Goal: Information Seeking & Learning: Learn about a topic

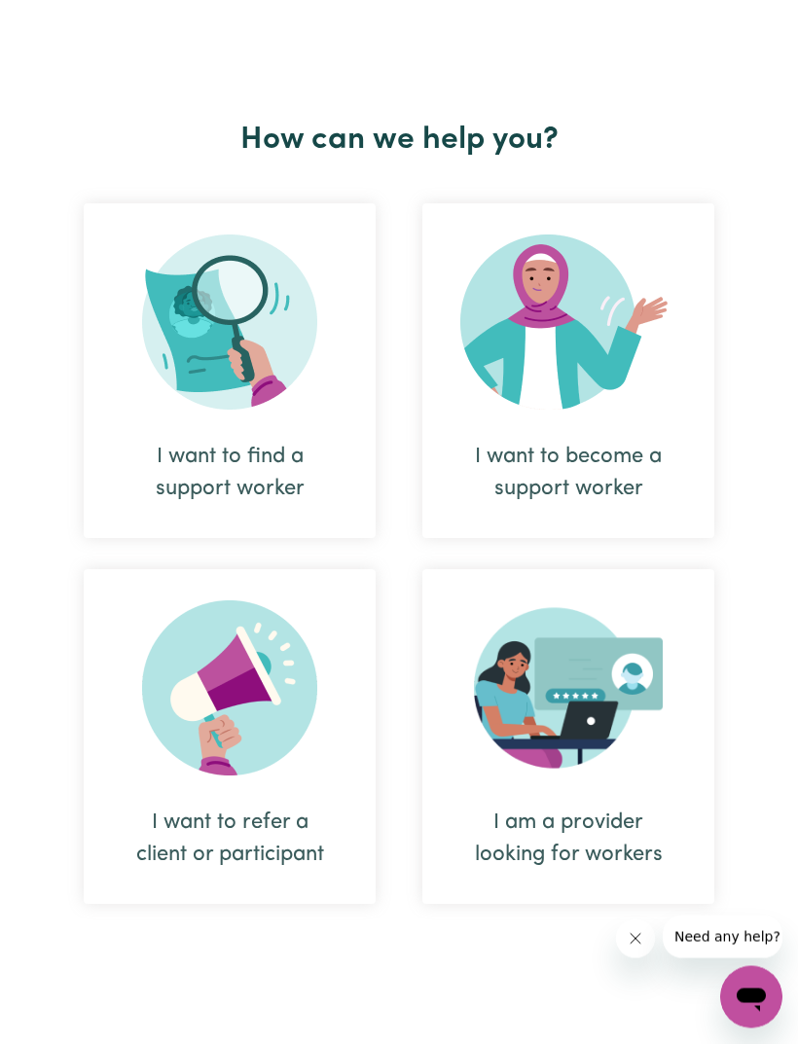
scroll to position [667, 0]
click at [227, 361] on img at bounding box center [229, 322] width 175 height 175
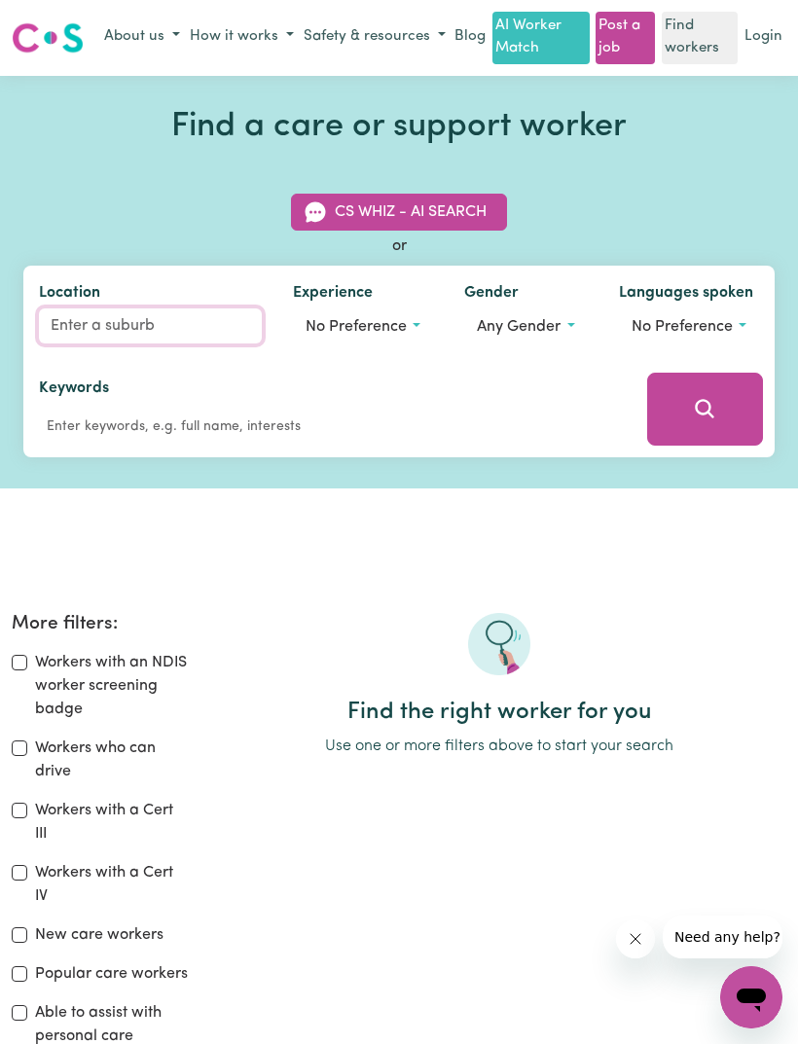
click at [94, 323] on input "Location" at bounding box center [150, 325] width 223 height 35
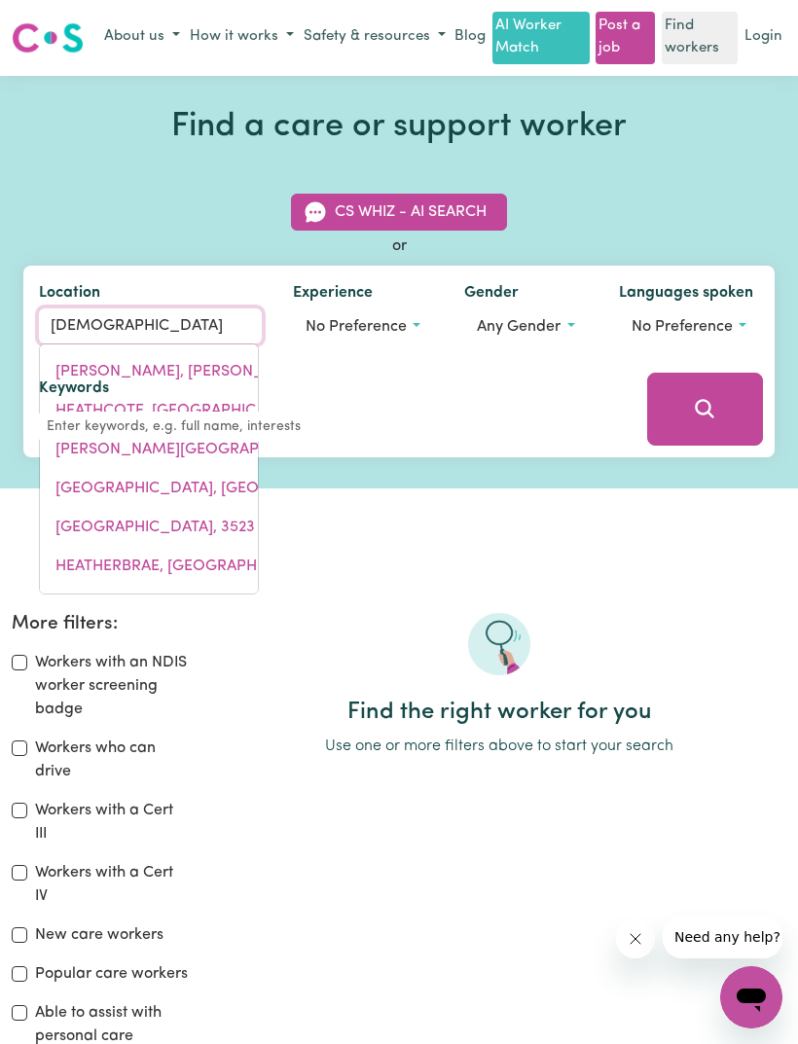
type input "Heathfi"
type input "HeathfiELD, [GEOGRAPHIC_DATA], 5153"
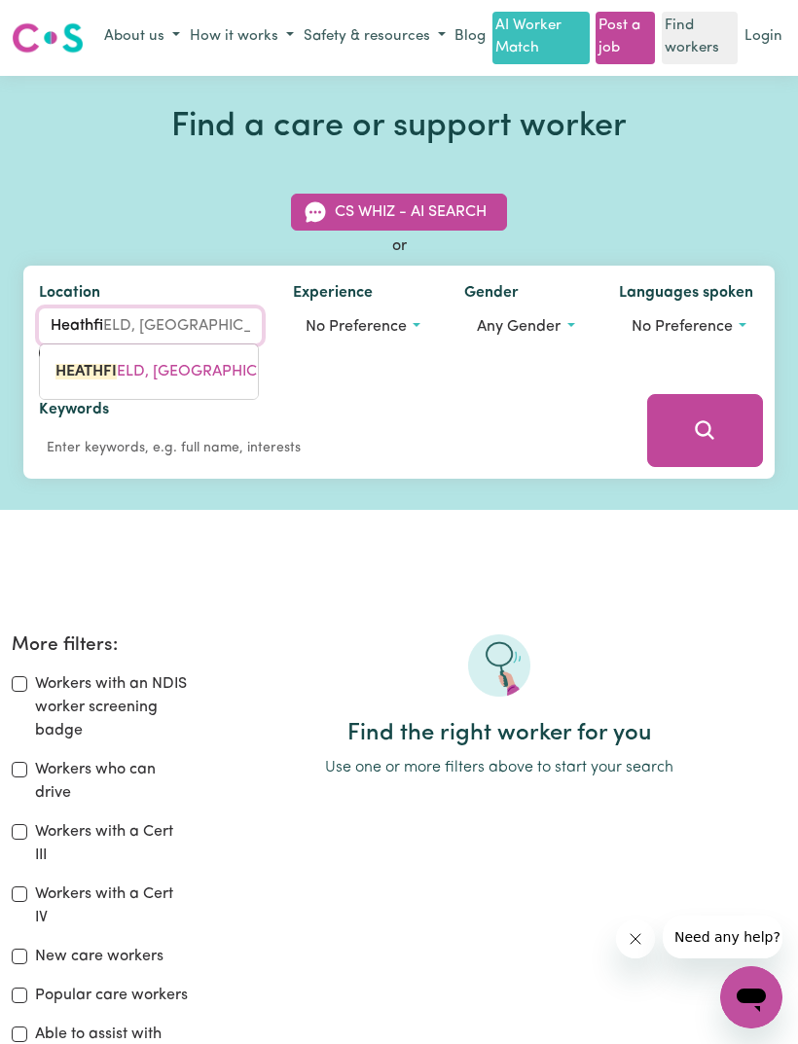
type input "Heathfie"
type input "HeathfieLD, [GEOGRAPHIC_DATA], 5153"
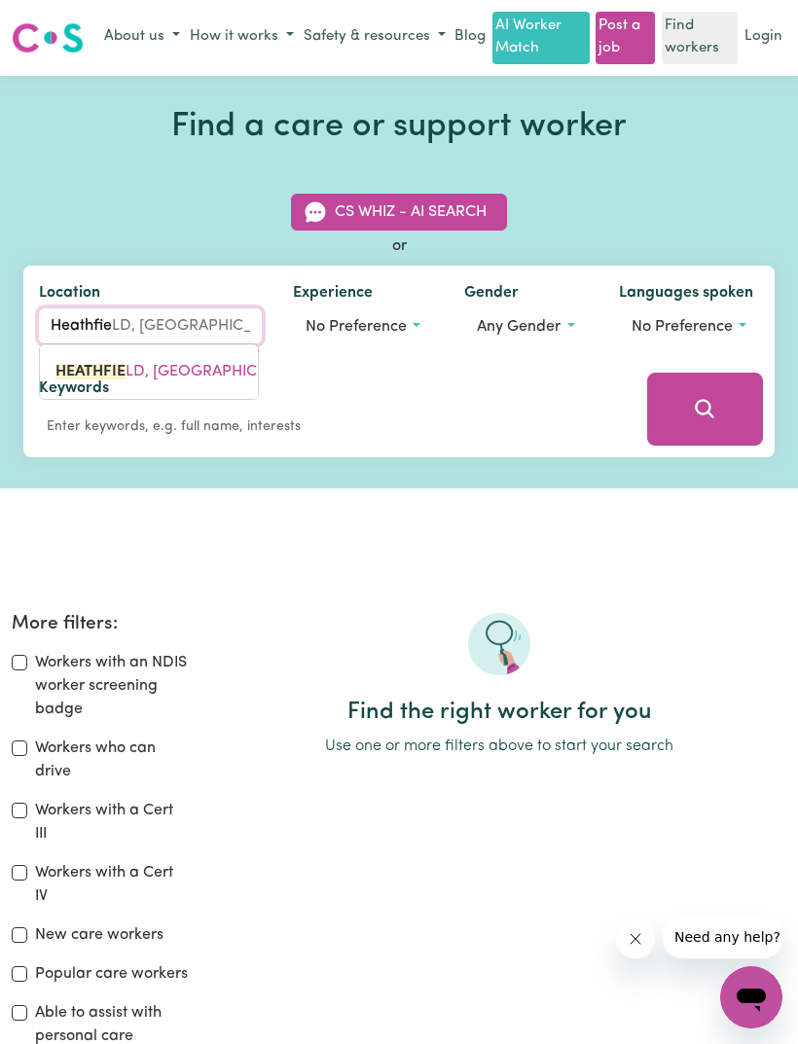
type input "Heathfiel"
type input "HeathfielD, [GEOGRAPHIC_DATA], 5153"
type input "Heathfield"
type input "[GEOGRAPHIC_DATA], [GEOGRAPHIC_DATA], 5153"
